Goal: Information Seeking & Learning: Learn about a topic

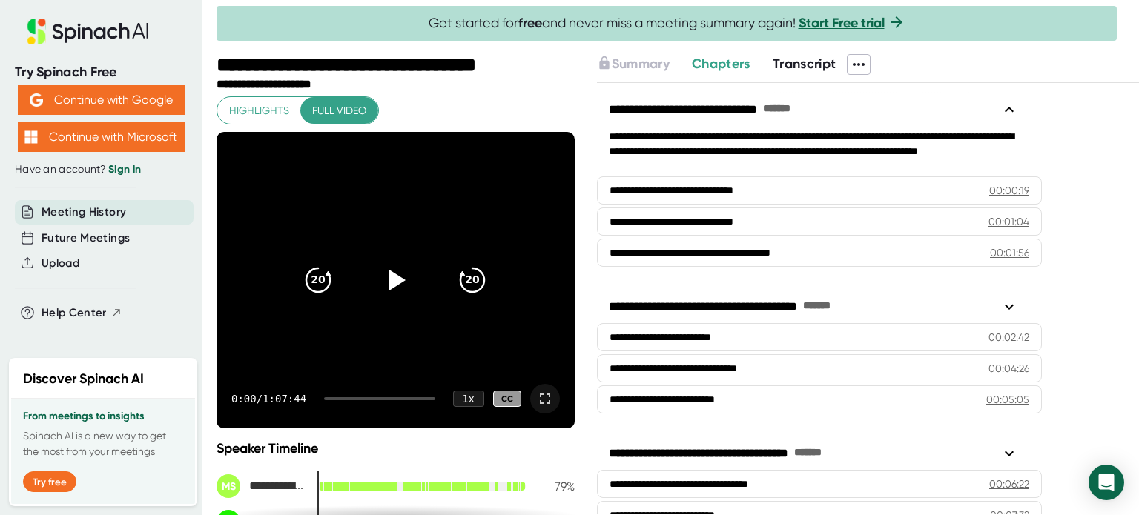
click at [539, 397] on icon at bounding box center [545, 399] width 18 height 18
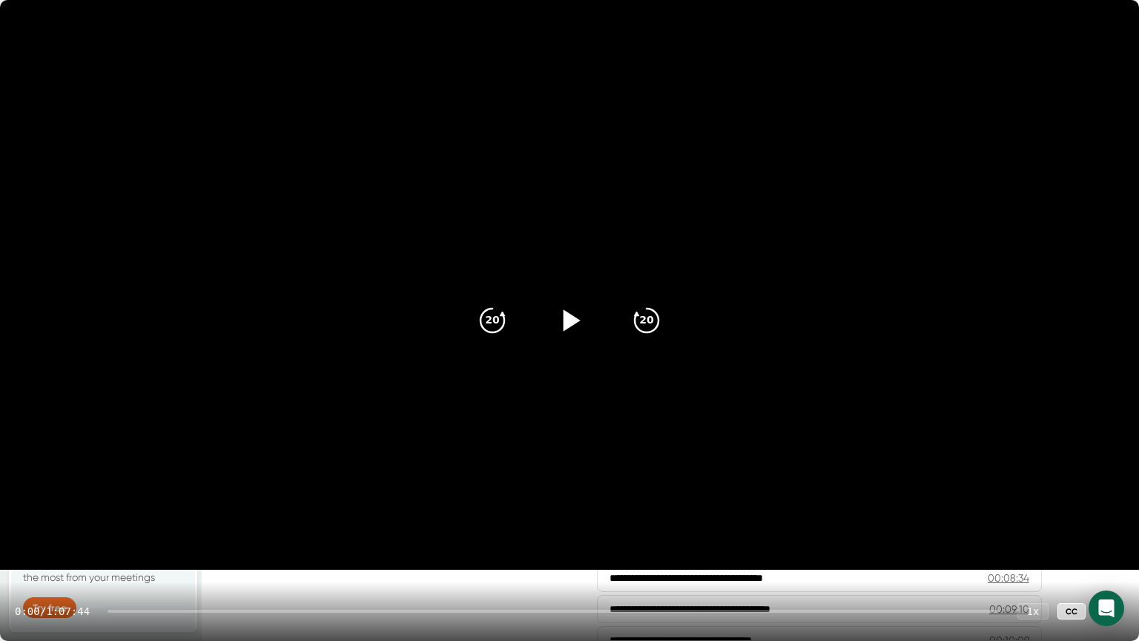
click at [570, 324] on icon at bounding box center [572, 320] width 17 height 22
click at [754, 200] on video at bounding box center [569, 285] width 1139 height 570
click at [753, 201] on video at bounding box center [569, 285] width 1139 height 570
click at [575, 319] on icon at bounding box center [569, 320] width 19 height 22
click at [575, 332] on icon at bounding box center [569, 320] width 37 height 37
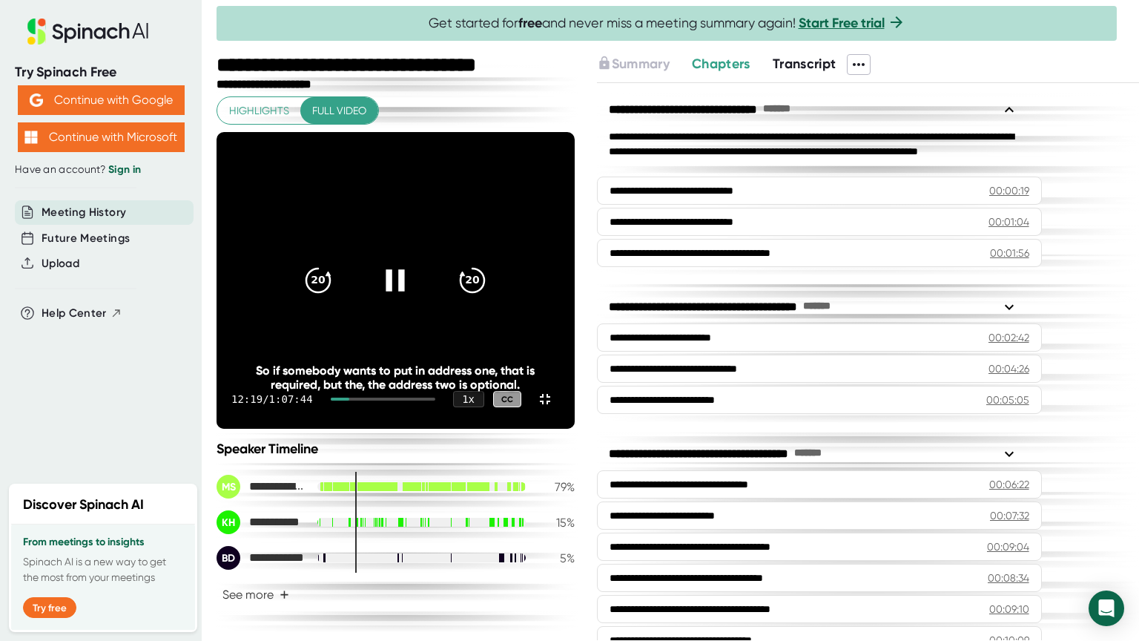
click at [414, 299] on icon at bounding box center [395, 280] width 37 height 37
